Goal: Navigation & Orientation: Find specific page/section

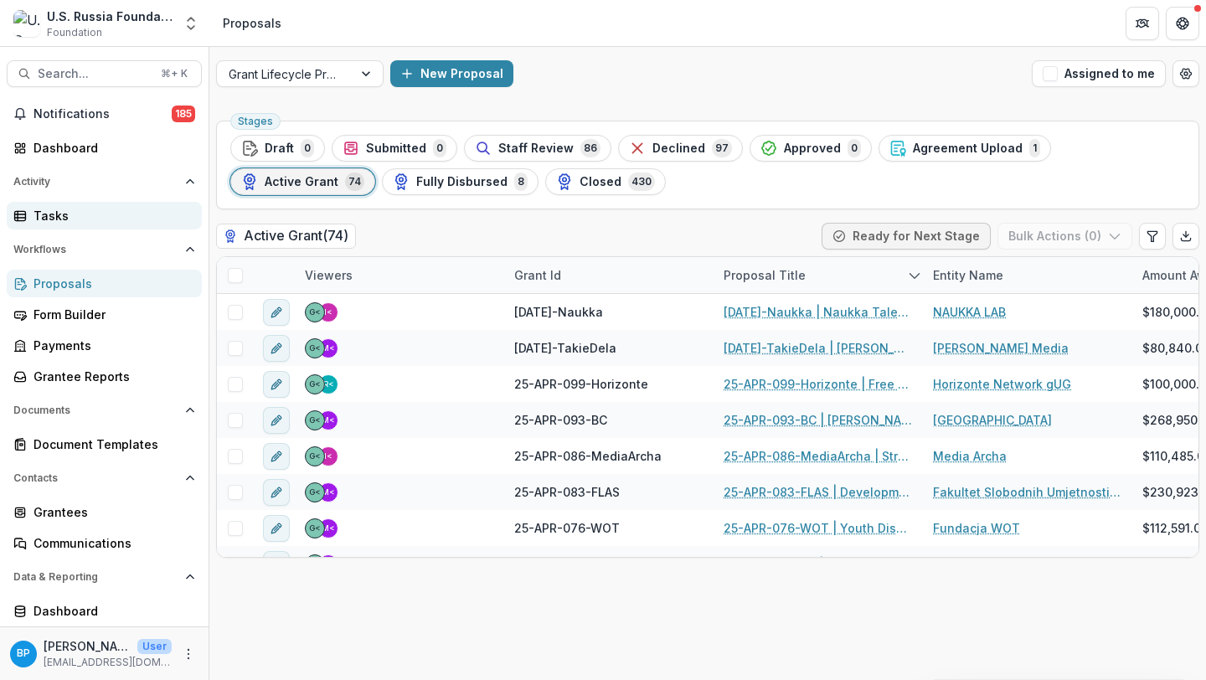
click at [101, 218] on div "Tasks" at bounding box center [111, 216] width 155 height 18
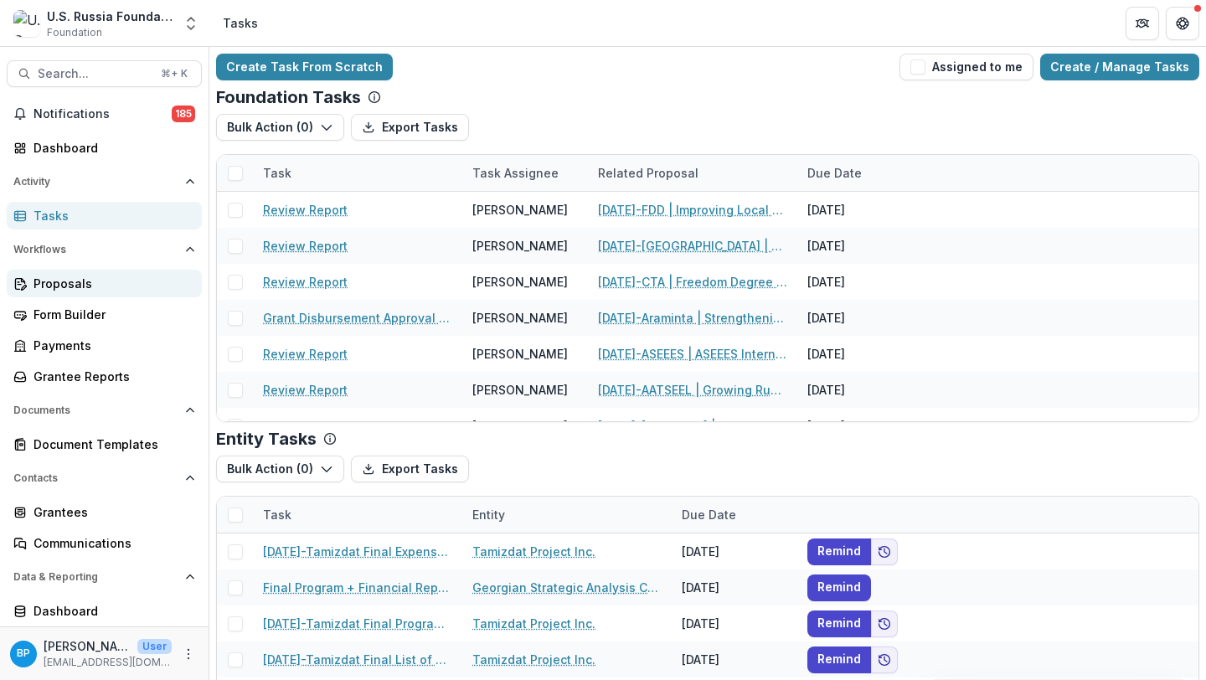
click at [98, 292] on link "Proposals" at bounding box center [104, 284] width 195 height 28
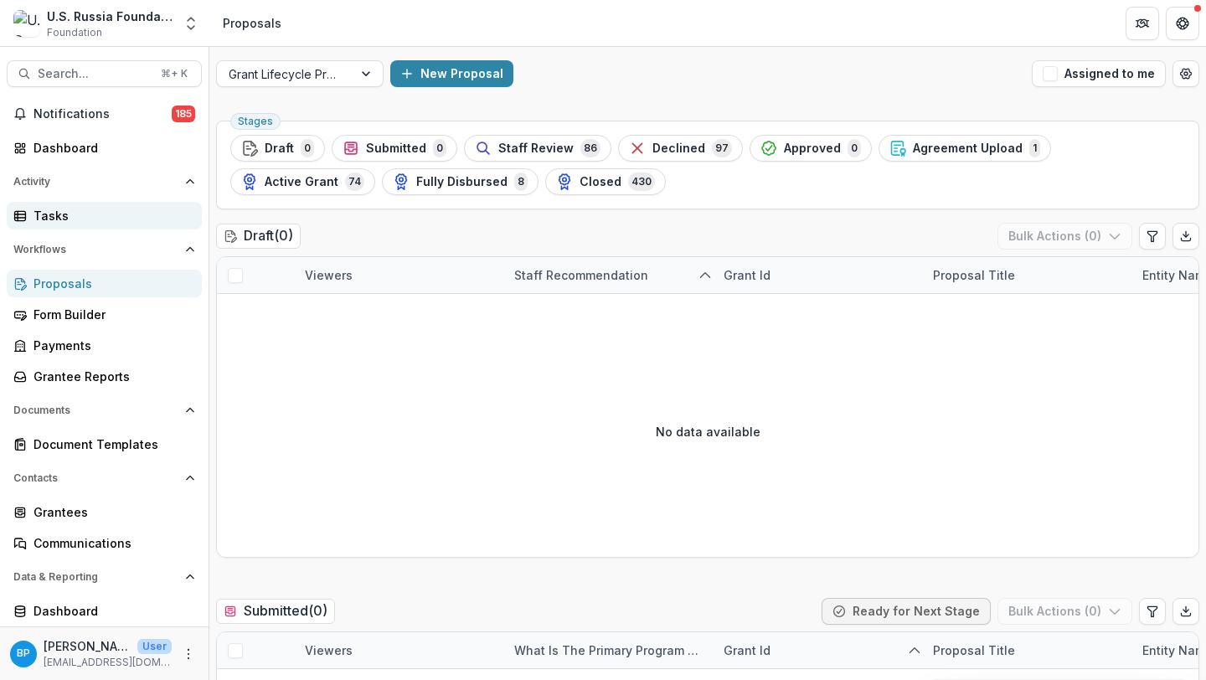
click at [72, 216] on div "Tasks" at bounding box center [111, 216] width 155 height 18
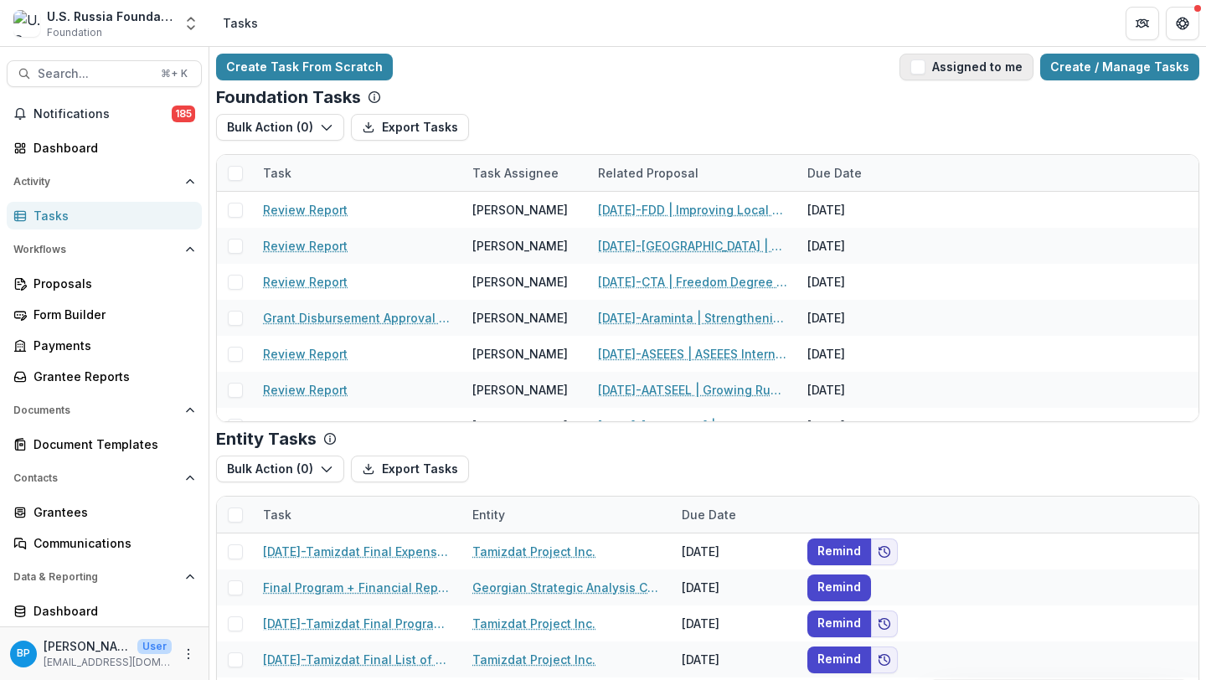
click at [931, 78] on button "Assigned to me" at bounding box center [967, 67] width 134 height 27
